Goal: Information Seeking & Learning: Understand process/instructions

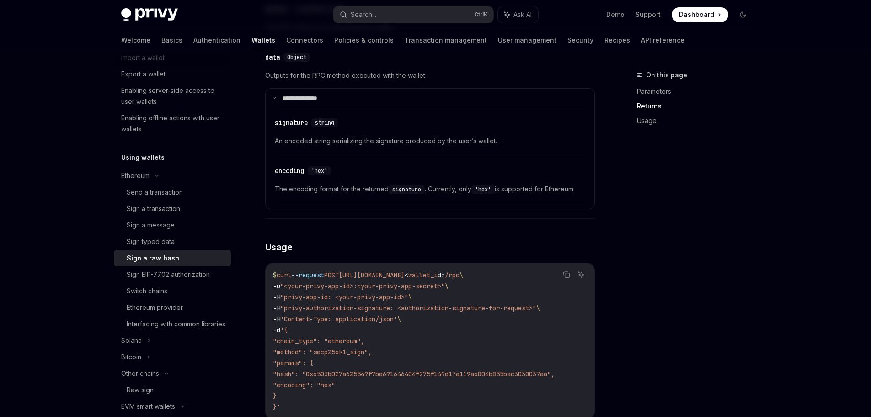
scroll to position [503, 0]
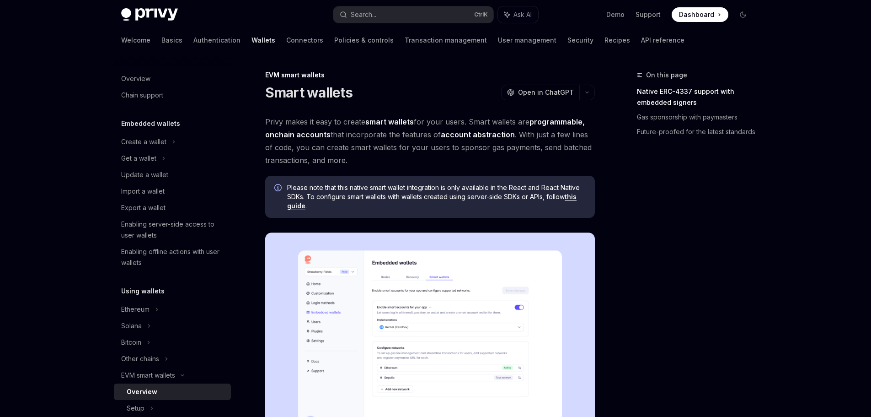
scroll to position [183, 0]
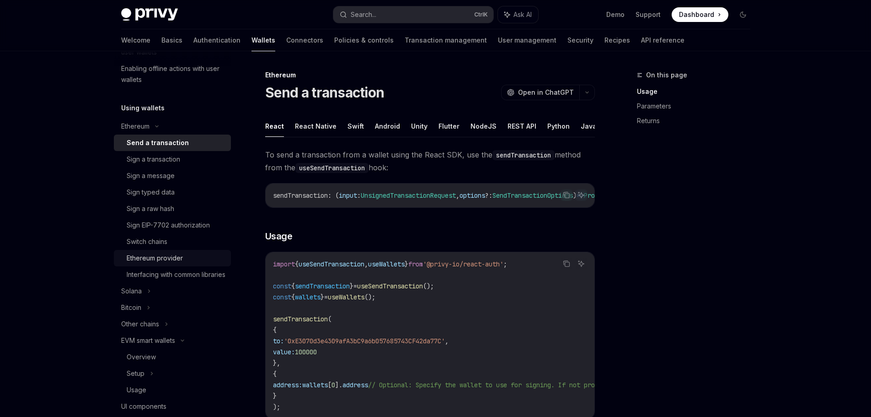
click at [180, 252] on link "Ethereum provider" at bounding box center [172, 258] width 117 height 16
type textarea "*"
